Goal: Book appointment/travel/reservation

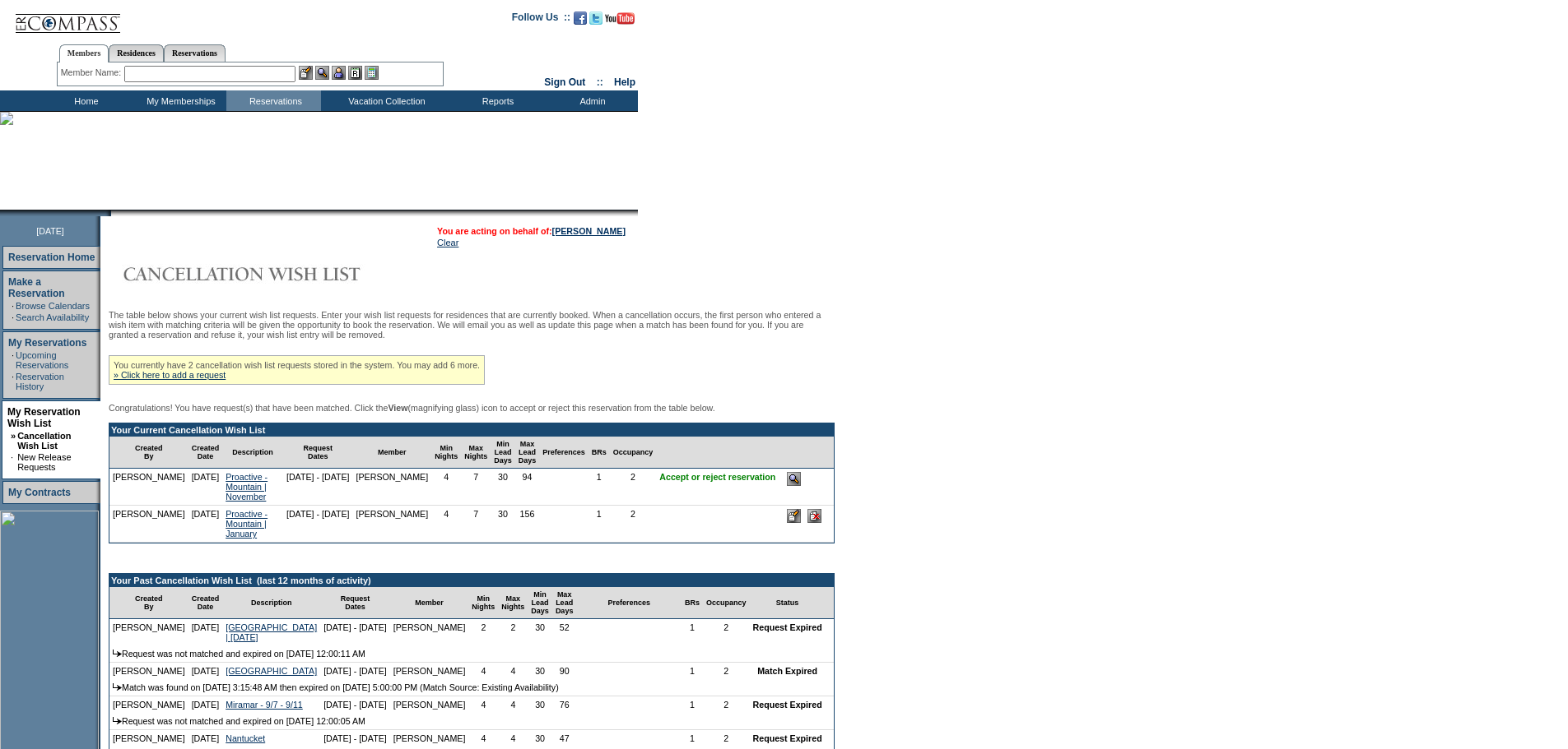
click at [795, 486] on input "image" at bounding box center [793, 479] width 14 height 14
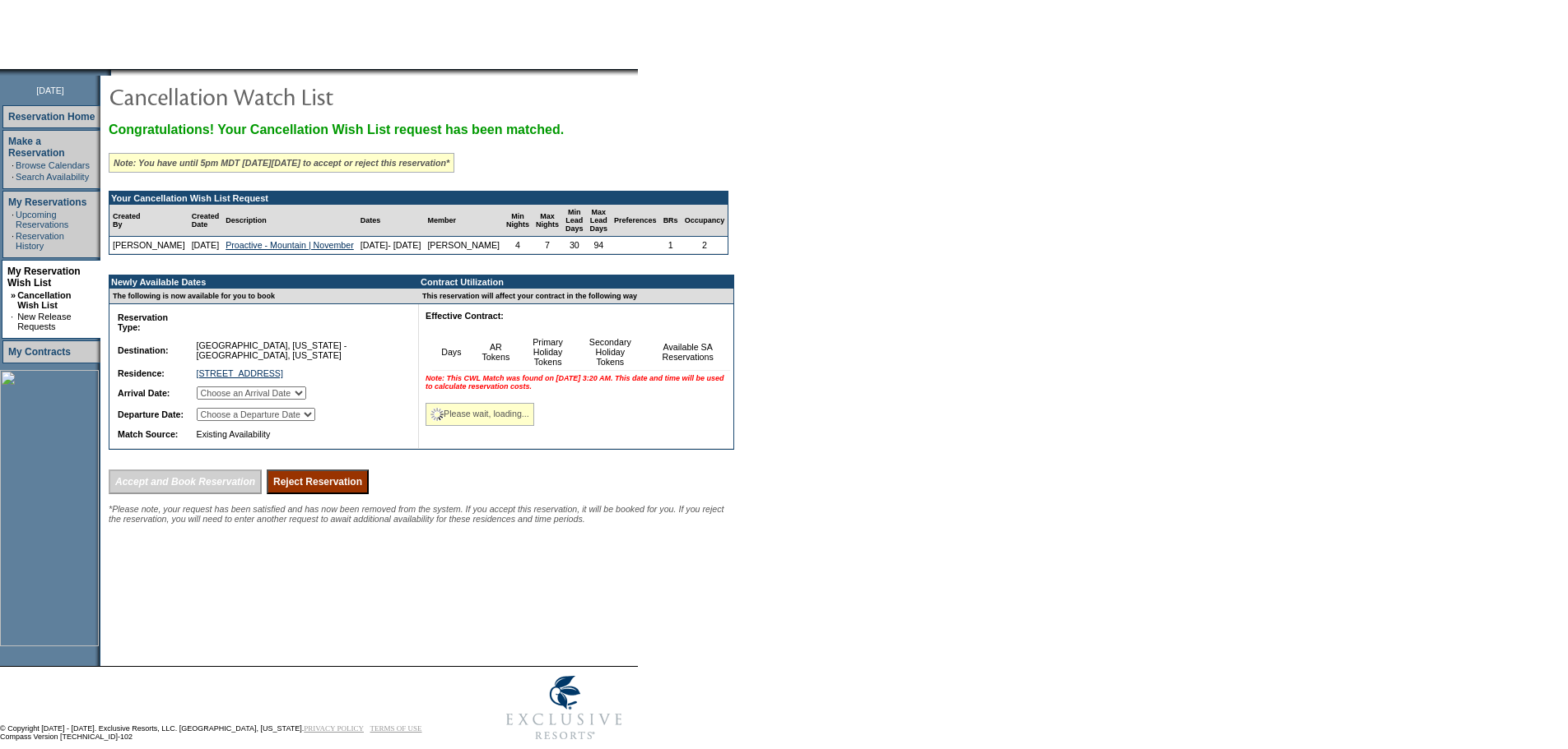
scroll to position [148, 0]
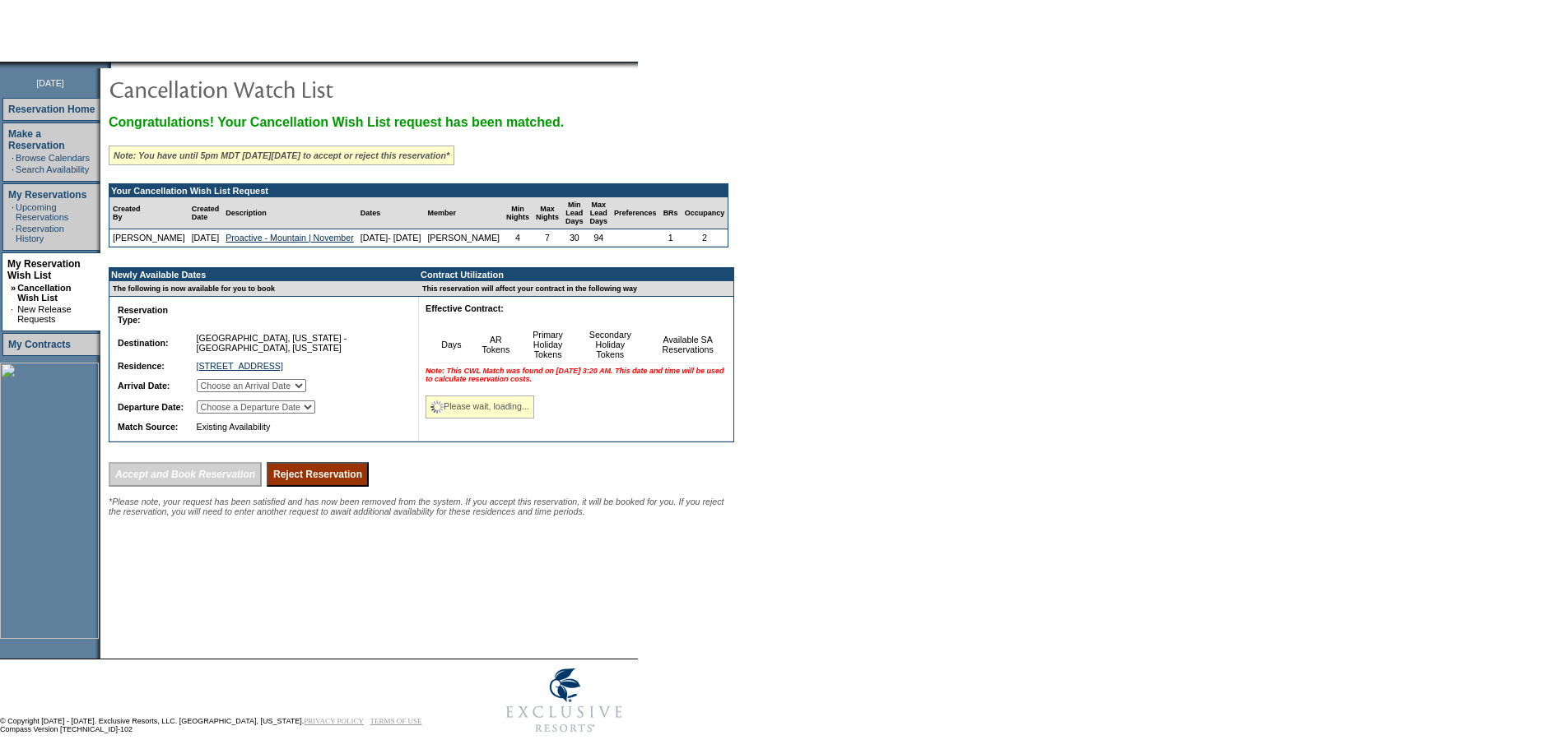
click at [306, 392] on select "Choose an Arrival Date [DATE] [DATE] [DATE] [DATE] [DATE] [DATE] [DATE]" at bounding box center [252, 386] width 110 height 13
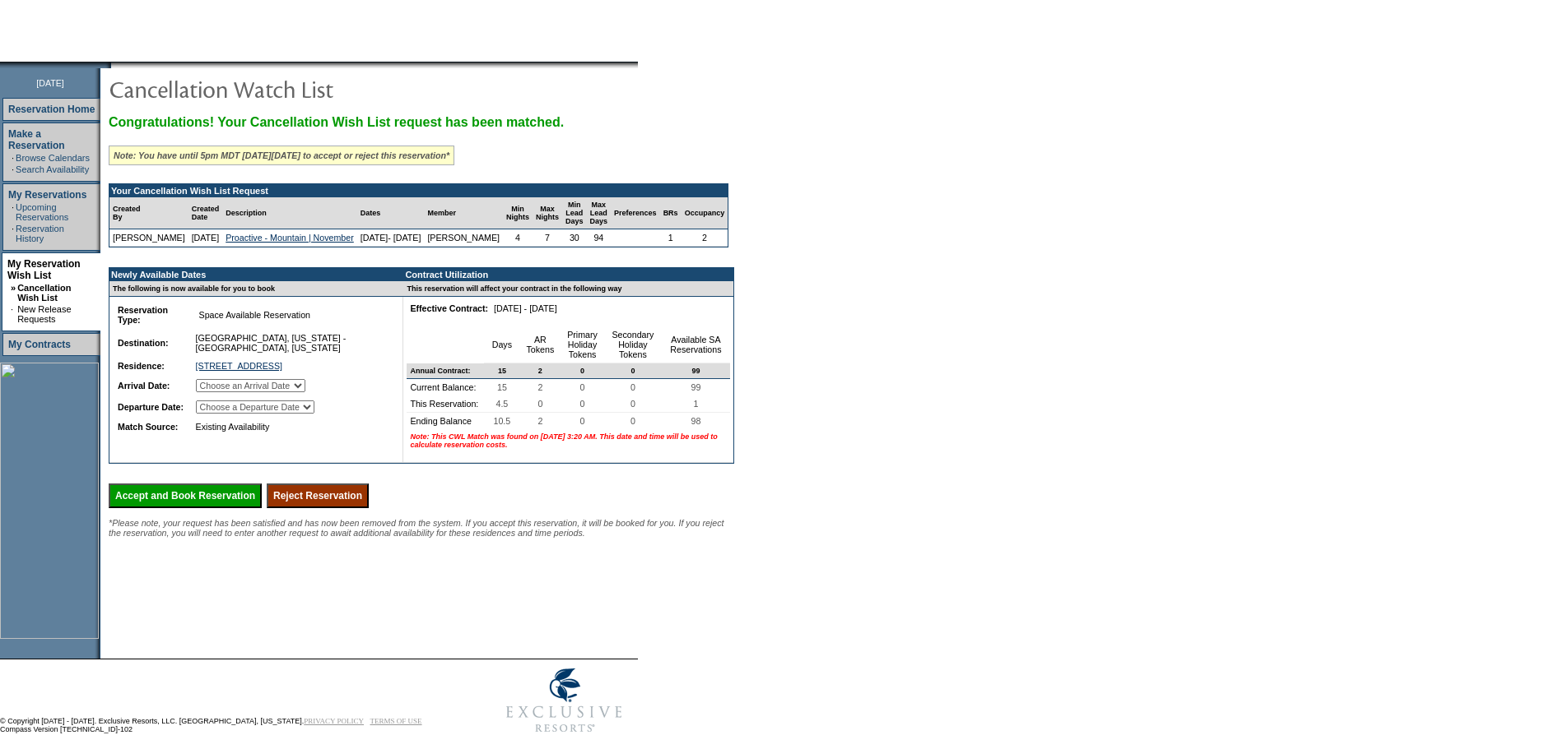
click at [305, 392] on select "Choose an Arrival Date [DATE] [DATE] [DATE] [DATE] [DATE] [DATE] [DATE]" at bounding box center [251, 386] width 110 height 13
click at [216, 392] on select "Choose an Arrival Date [DATE] [DATE] [DATE] [DATE] [DATE] [DATE] [DATE]" at bounding box center [251, 386] width 110 height 13
click at [305, 392] on select "Choose an Arrival Date [DATE] [DATE] [DATE] [DATE] [DATE] [DATE] [DATE]" at bounding box center [251, 386] width 110 height 13
select select "[DATE]"
click at [216, 392] on select "Choose an Arrival Date [DATE] [DATE] [DATE] [DATE] [DATE] [DATE] [DATE]" at bounding box center [251, 386] width 110 height 13
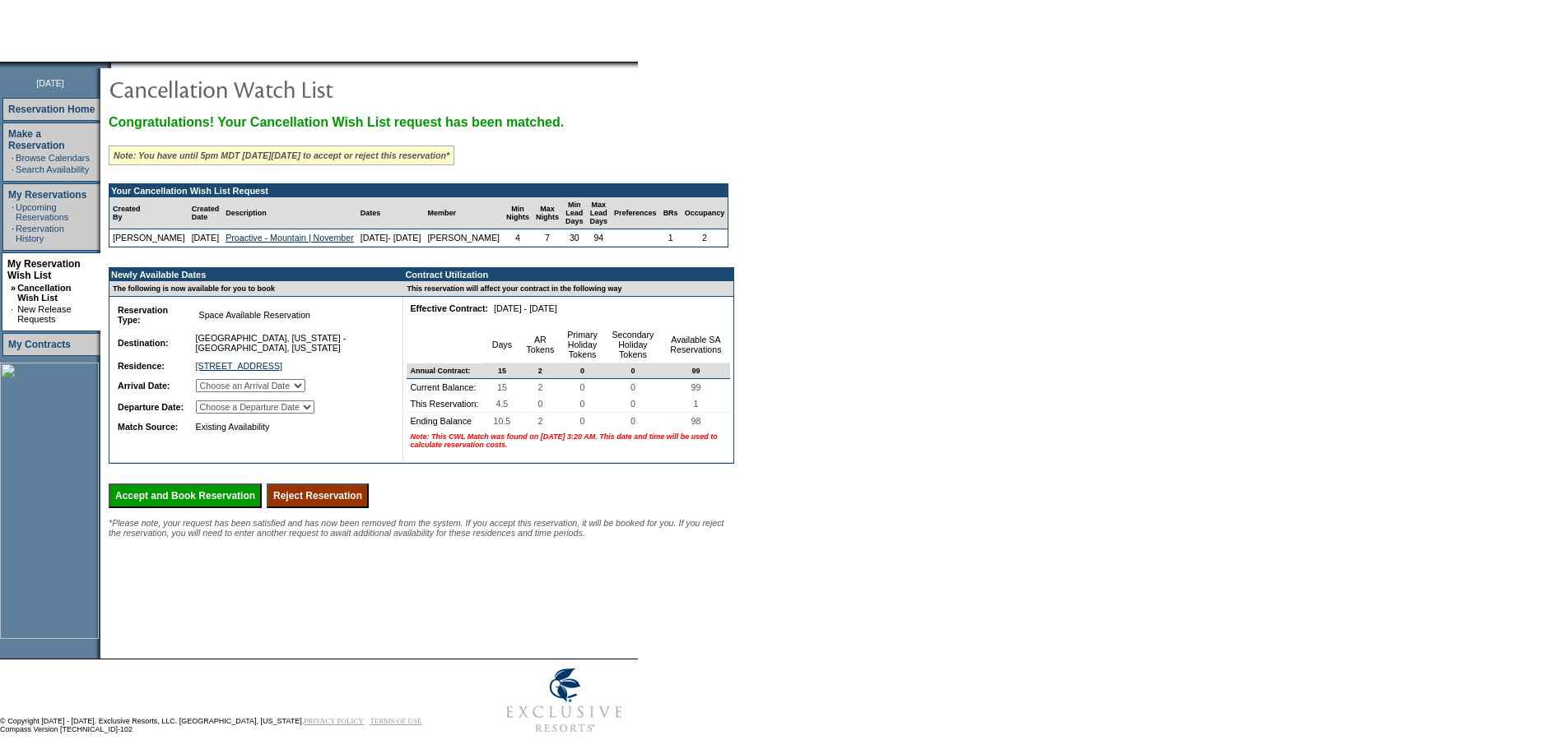
click at [314, 414] on select "Choose a Departure Date [DATE] [DATE] [DATE] [DATE] [DATE] [DATE] [DATE]" at bounding box center [255, 406] width 119 height 13
select select "[DATE]"
click at [217, 414] on select "Choose a Departure Date [DATE] [DATE] [DATE] [DATE] [DATE] [DATE] [DATE]" at bounding box center [255, 406] width 119 height 13
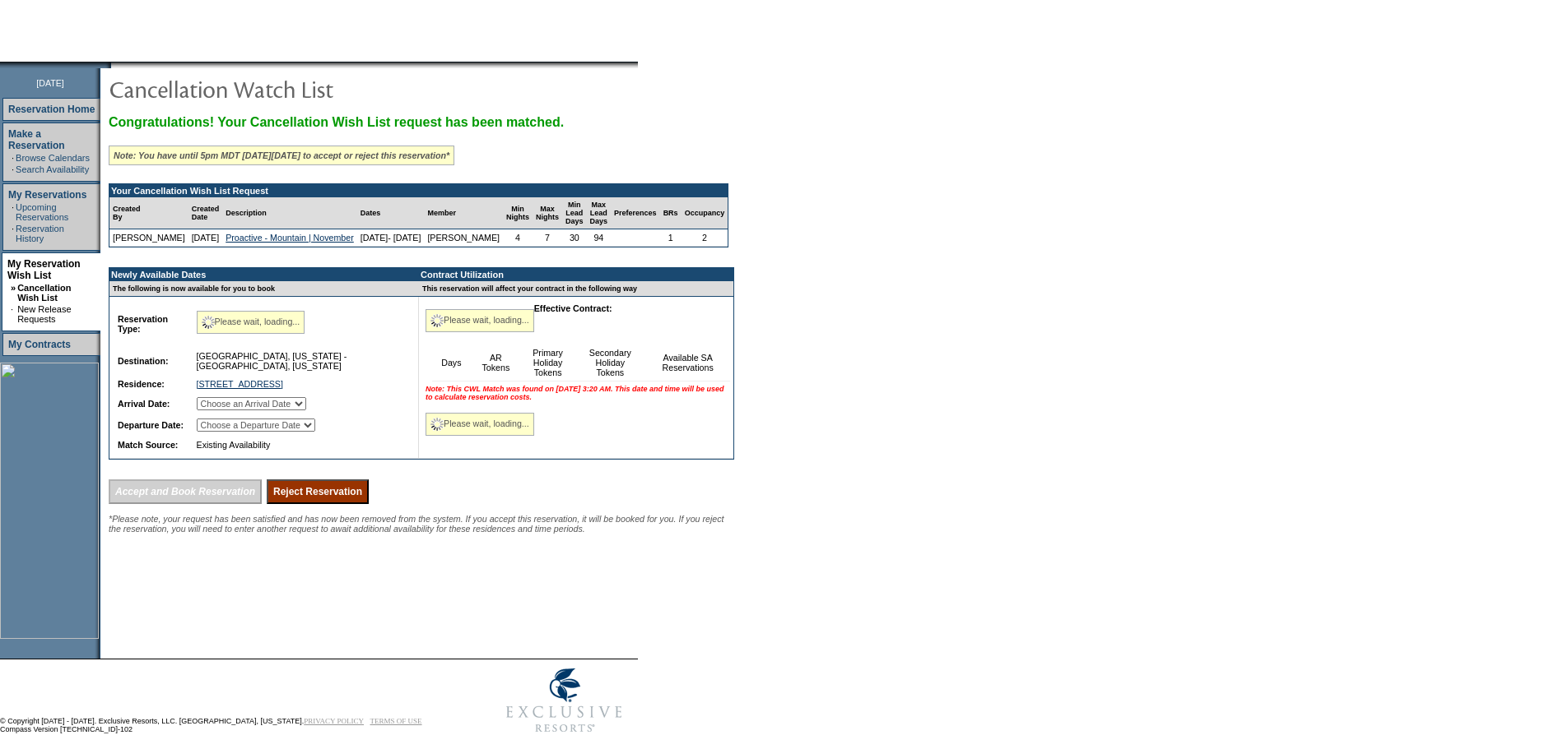
drag, startPoint x: 599, startPoint y: 549, endPoint x: 585, endPoint y: 557, distance: 16.1
click at [599, 534] on span "*Please note, your request has been satisfied and has now been removed from the…" at bounding box center [417, 524] width 615 height 20
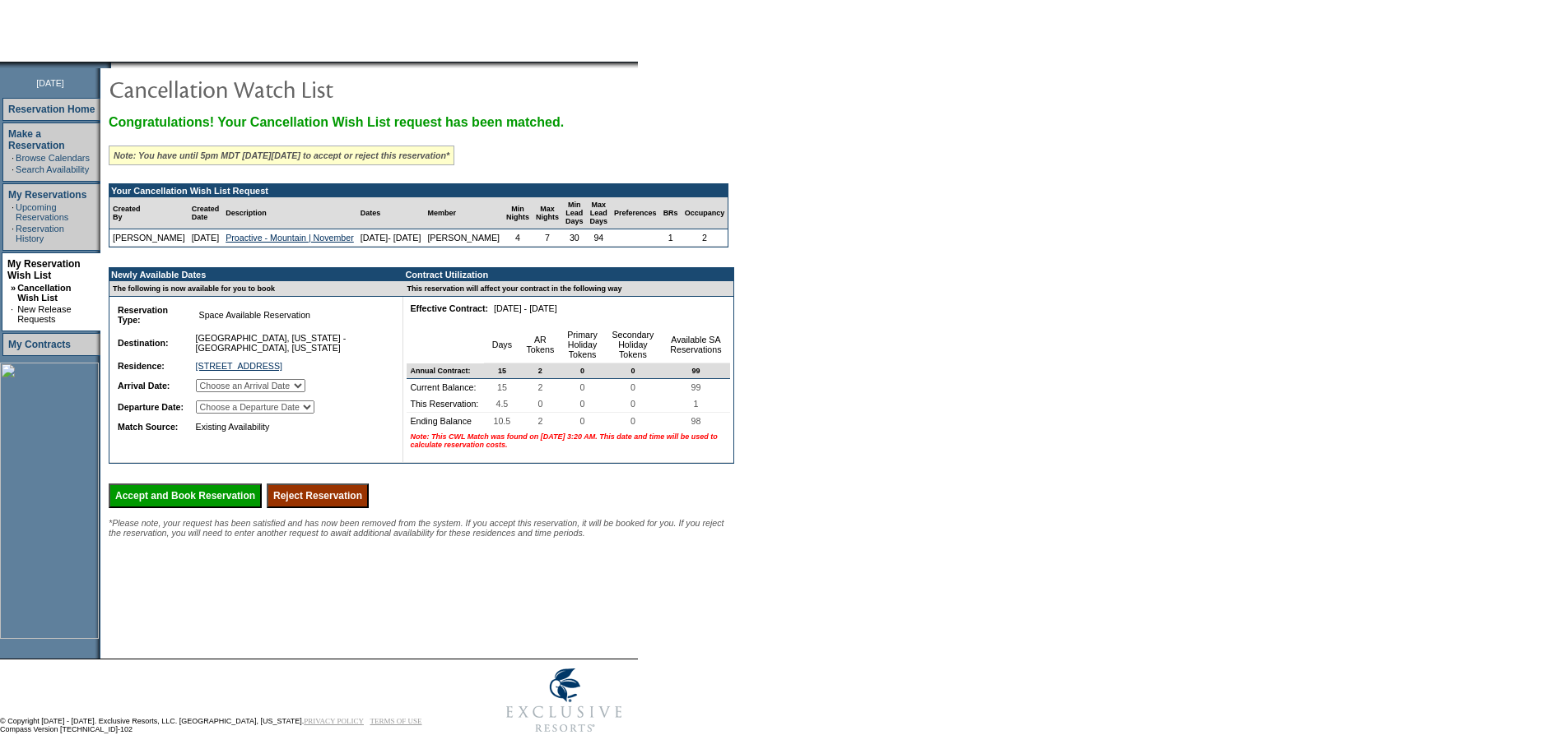
click at [184, 508] on input "Accept and Book Reservation" at bounding box center [185, 495] width 153 height 24
